Goal: Transaction & Acquisition: Purchase product/service

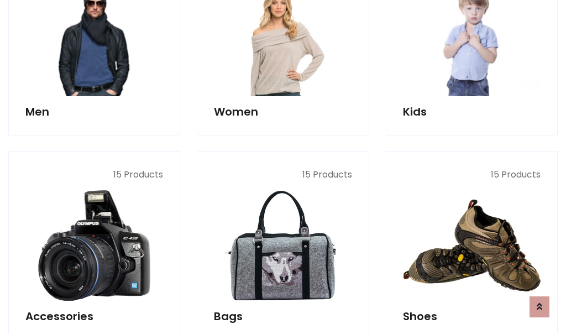
scroll to position [370, 0]
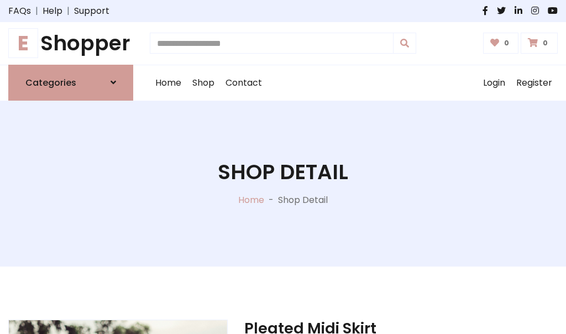
click at [71, 43] on h1 "E Shopper" at bounding box center [70, 43] width 125 height 25
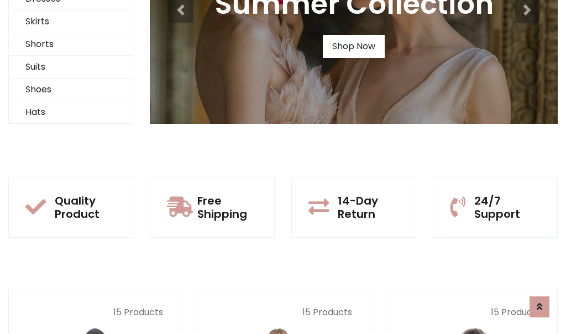
scroll to position [107, 0]
